Goal: Task Accomplishment & Management: Use online tool/utility

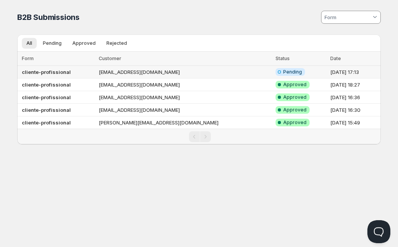
click at [48, 71] on b "cliente-profissional" at bounding box center [46, 72] width 49 height 6
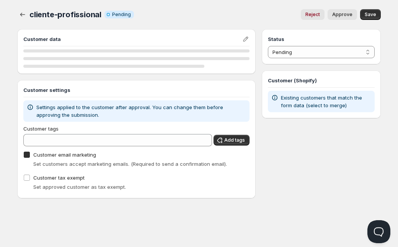
checkbox input "true"
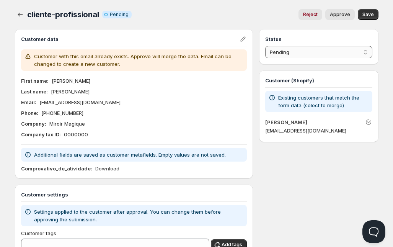
click at [328, 50] on select "Pending Approved Rejected Ignored Spam" at bounding box center [319, 52] width 107 height 12
select select "1"
click at [266, 46] on select "Pending Approved Rejected Ignored Spam" at bounding box center [319, 52] width 107 height 12
click at [338, 15] on span "Approve" at bounding box center [340, 14] width 20 height 6
